Goal: Transaction & Acquisition: Subscribe to service/newsletter

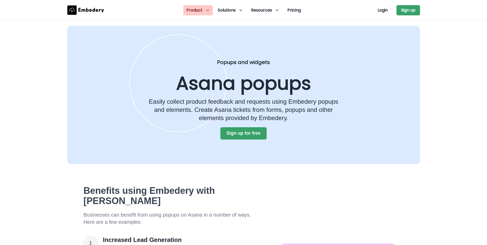
click at [207, 12] on icon at bounding box center [208, 10] width 4 height 4
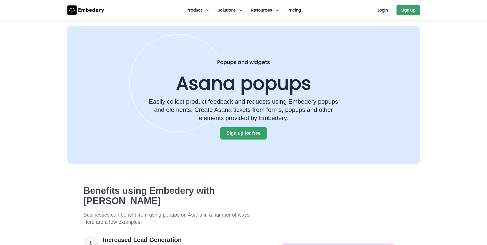
click at [357, 63] on div "Popups and widgets Asana popups Easily collect product feedback and requests us…" at bounding box center [243, 95] width 353 height 138
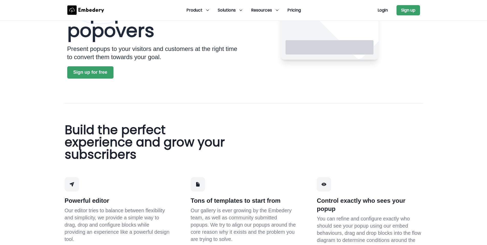
scroll to position [26, 0]
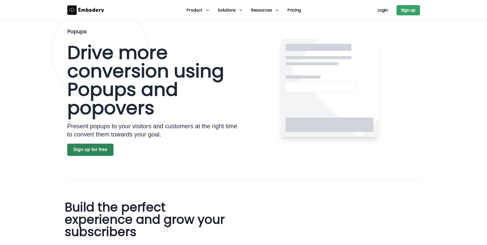
click at [94, 150] on button "Sign up for free" at bounding box center [90, 149] width 46 height 12
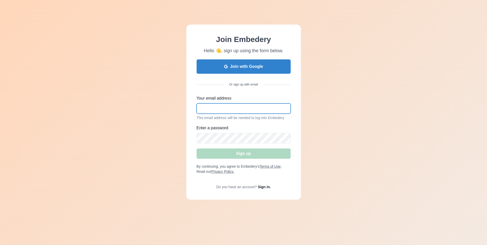
click at [223, 108] on input "Your email address" at bounding box center [244, 108] width 94 height 10
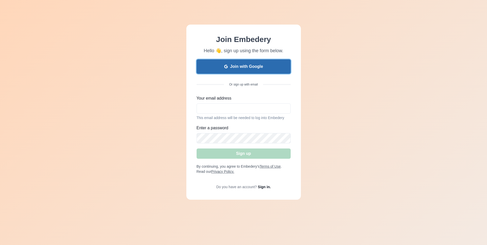
click at [233, 65] on button "Join with Google" at bounding box center [244, 66] width 94 height 14
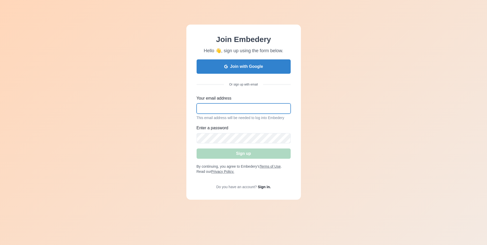
click at [244, 107] on input "Your email address" at bounding box center [244, 108] width 94 height 10
type input "[EMAIL_ADDRESS][DOMAIN_NAME]"
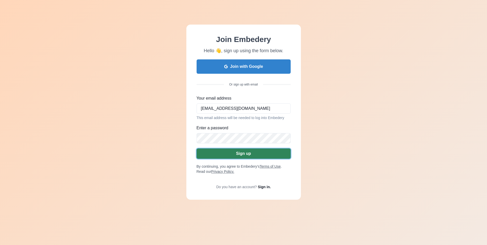
click at [236, 152] on button "Sign up" at bounding box center [244, 153] width 94 height 10
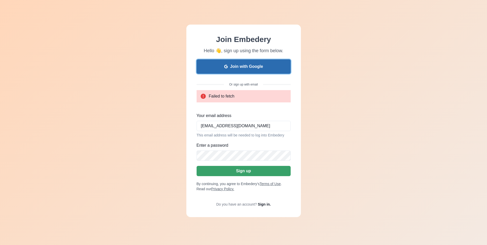
click at [247, 69] on button "Join with Google" at bounding box center [244, 66] width 94 height 14
